Goal: Find specific page/section: Find specific page/section

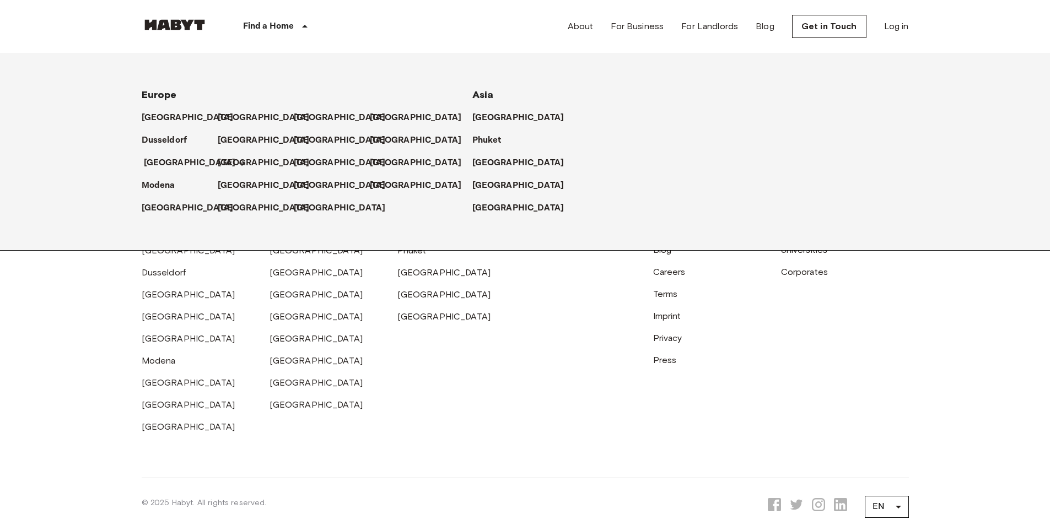
click at [152, 163] on p "[GEOGRAPHIC_DATA]" at bounding box center [190, 163] width 92 height 13
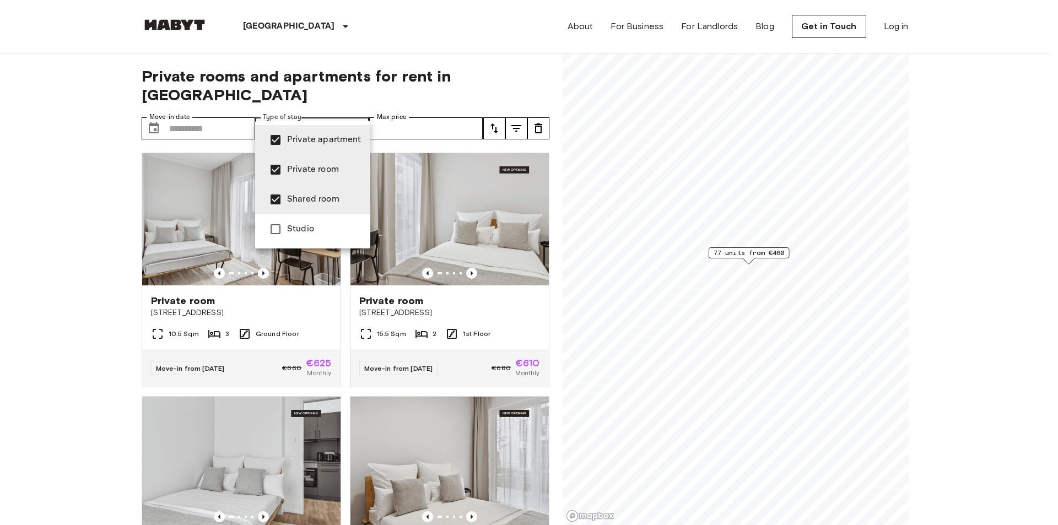
type input "**********"
click at [92, 215] on div at bounding box center [529, 262] width 1058 height 525
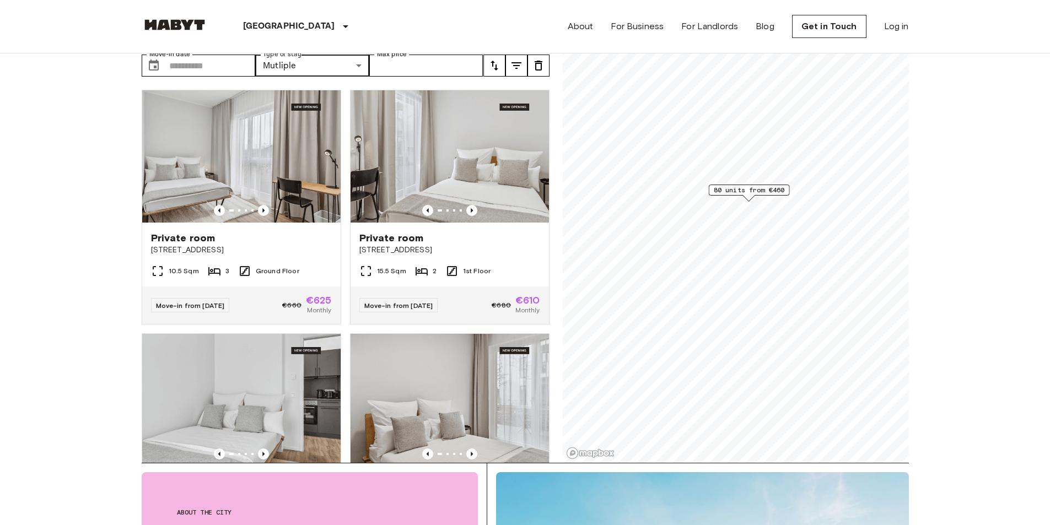
scroll to position [66, 0]
